Goal: Navigation & Orientation: Find specific page/section

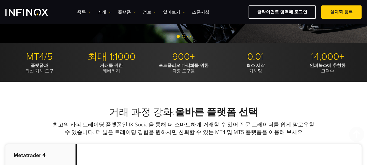
scroll to position [217, 0]
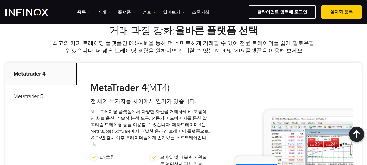
click at [42, 74] on p "Metatrader 4" at bounding box center [40, 74] width 71 height 23
click at [98, 14] on link "거래" at bounding box center [105, 12] width 14 height 7
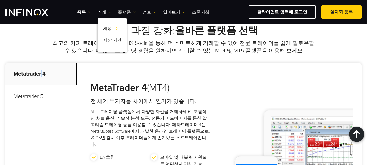
click at [123, 14] on link "플랫폼" at bounding box center [127, 12] width 18 height 7
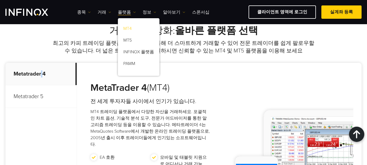
click at [126, 29] on link "MT4" at bounding box center [139, 30] width 42 height 12
click at [125, 30] on link "MT4" at bounding box center [139, 30] width 42 height 12
click at [129, 29] on link "MT4" at bounding box center [139, 30] width 42 height 12
